Goal: Navigation & Orientation: Find specific page/section

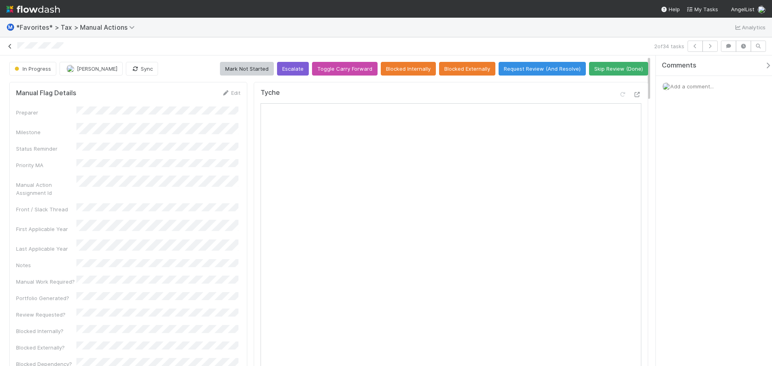
click at [8, 47] on icon at bounding box center [10, 46] width 8 height 5
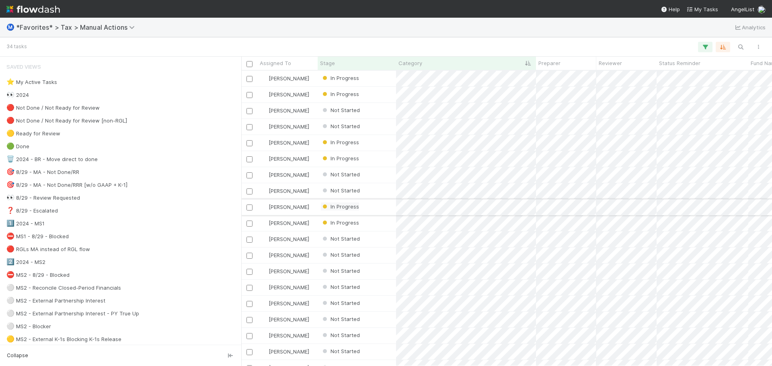
scroll to position [289, 525]
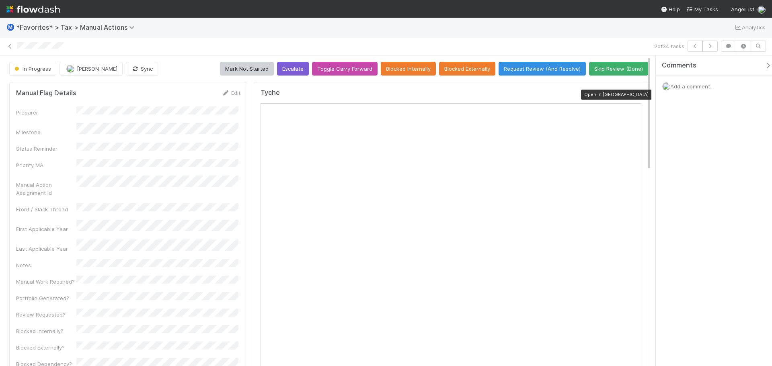
click at [633, 95] on icon at bounding box center [637, 94] width 8 height 5
click at [9, 44] on icon at bounding box center [10, 46] width 8 height 5
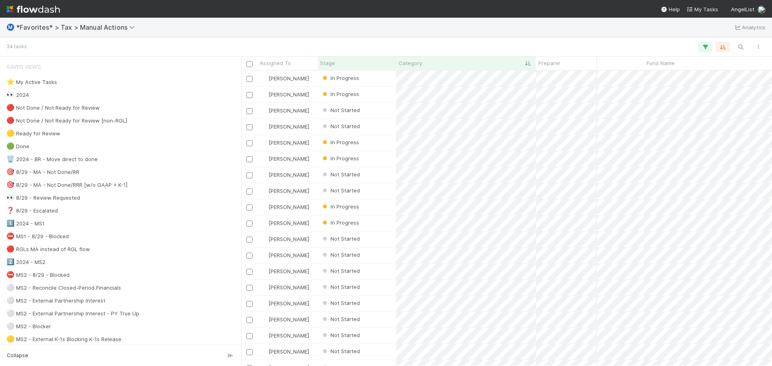
scroll to position [0, 117]
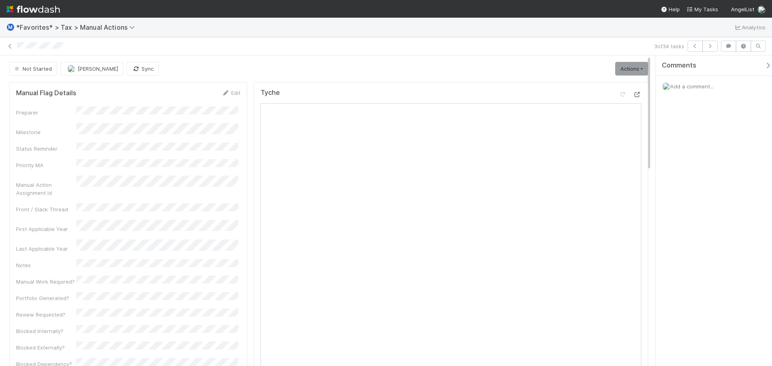
click at [633, 96] on icon at bounding box center [637, 94] width 8 height 5
click at [12, 44] on icon at bounding box center [10, 46] width 8 height 5
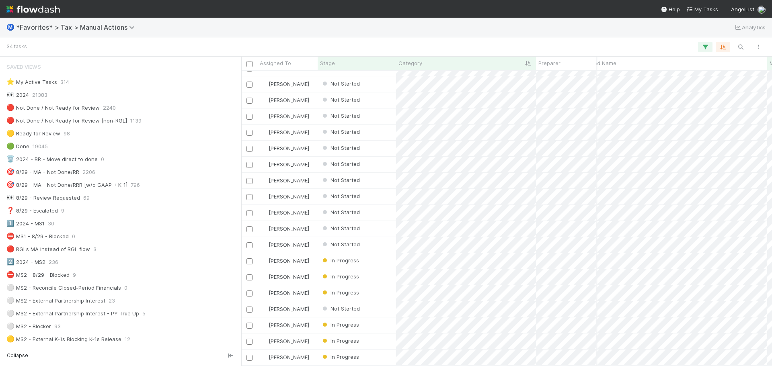
scroll to position [258, 127]
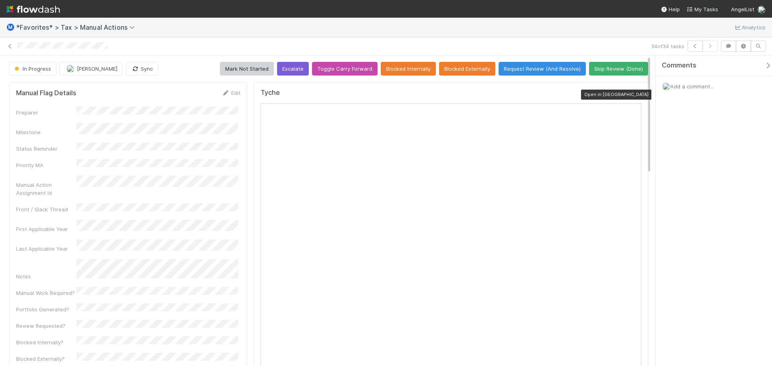
click at [634, 92] on icon at bounding box center [637, 94] width 8 height 5
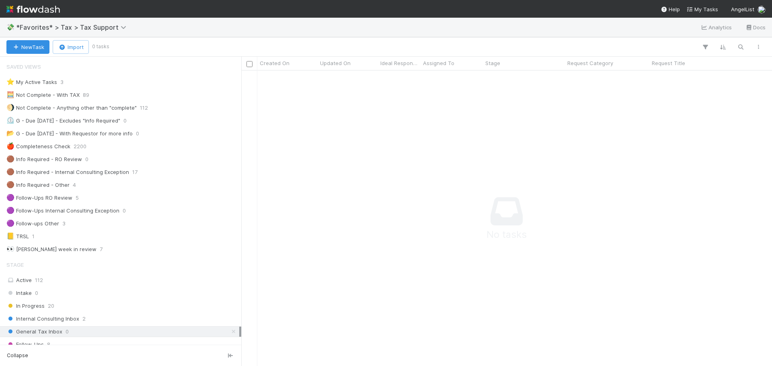
scroll to position [283, 525]
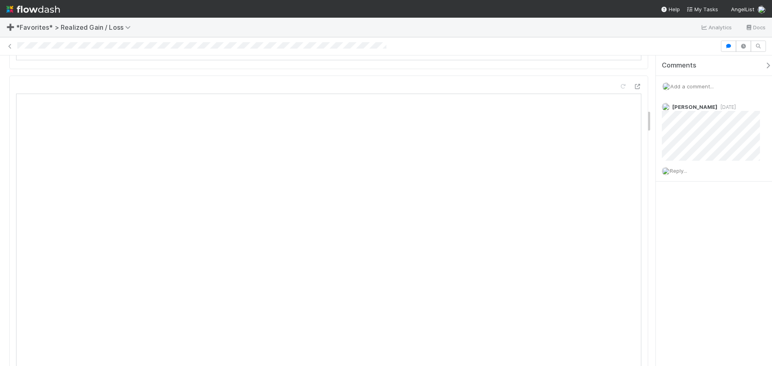
scroll to position [724, 0]
